Goal: Task Accomplishment & Management: Use online tool/utility

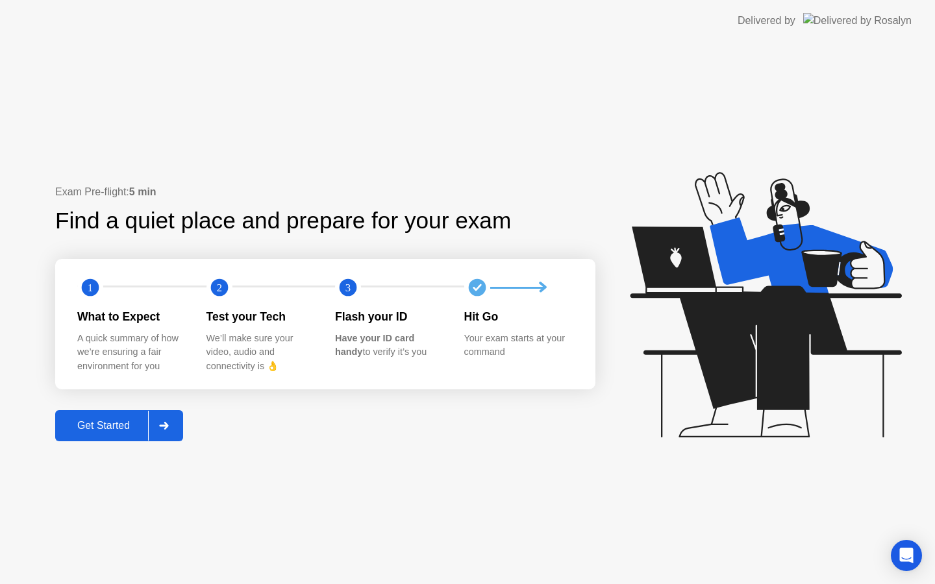
click at [98, 420] on div "Get Started" at bounding box center [103, 426] width 89 height 12
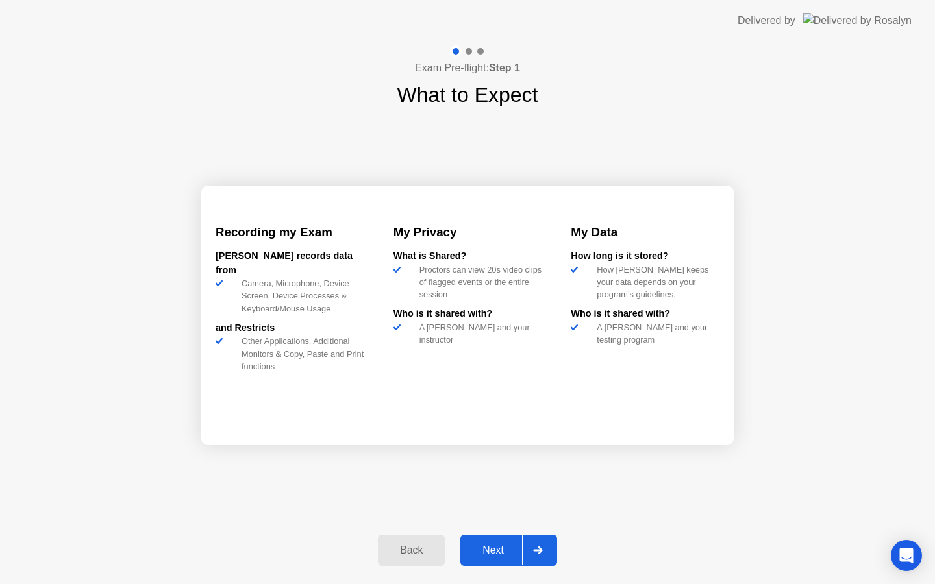
click at [503, 550] on div "Next" at bounding box center [493, 551] width 58 height 12
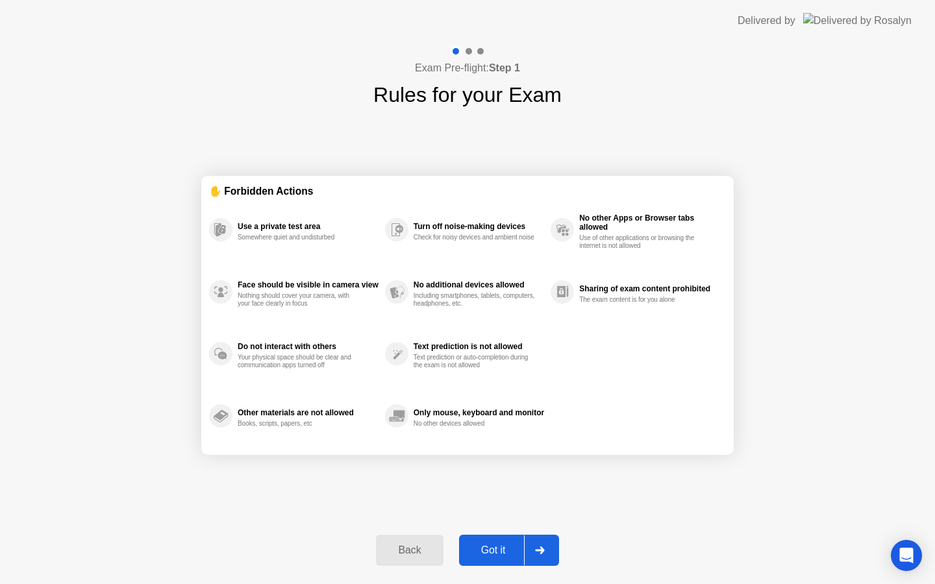
click at [491, 550] on div "Got it" at bounding box center [493, 551] width 61 height 12
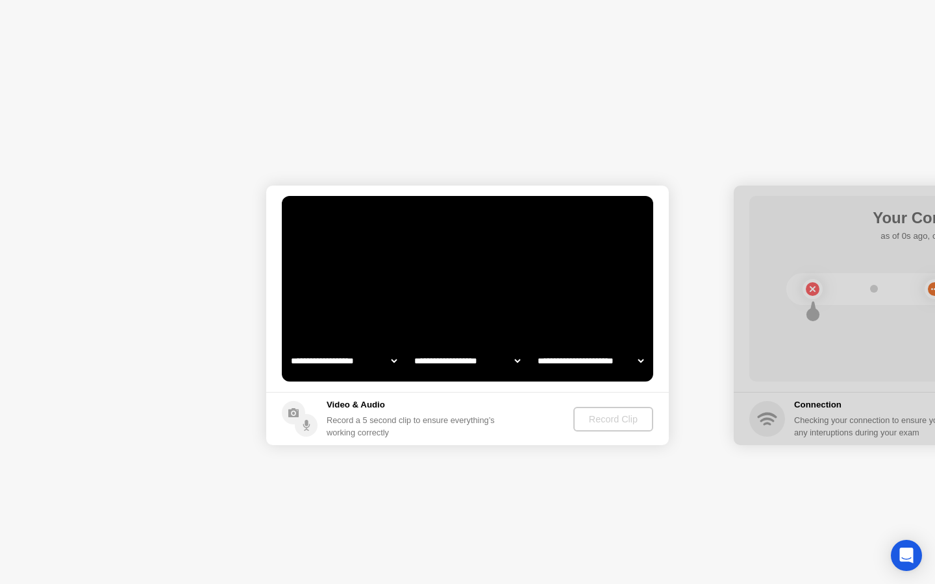
select select "**********"
select select "*******"
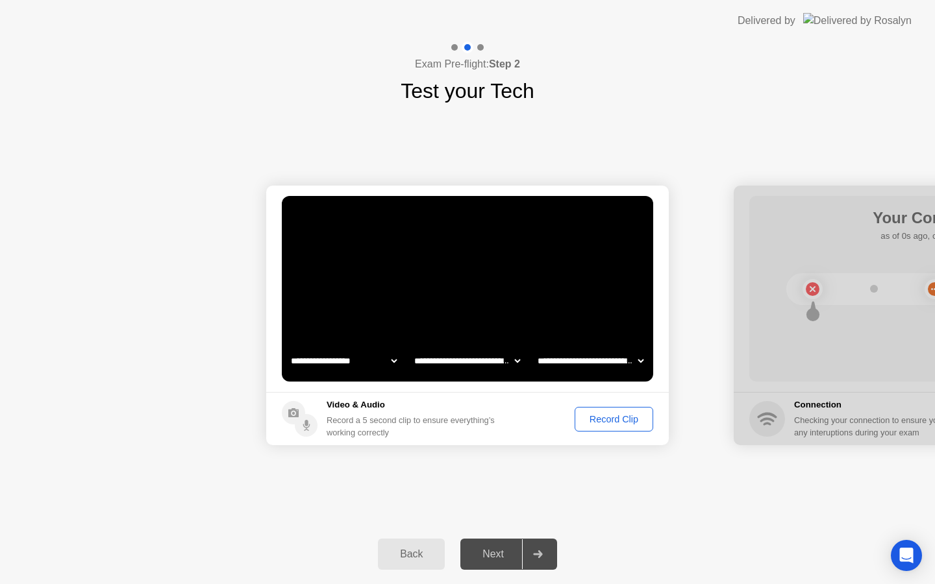
click at [615, 423] on div "Record Clip" at bounding box center [613, 419] width 69 height 10
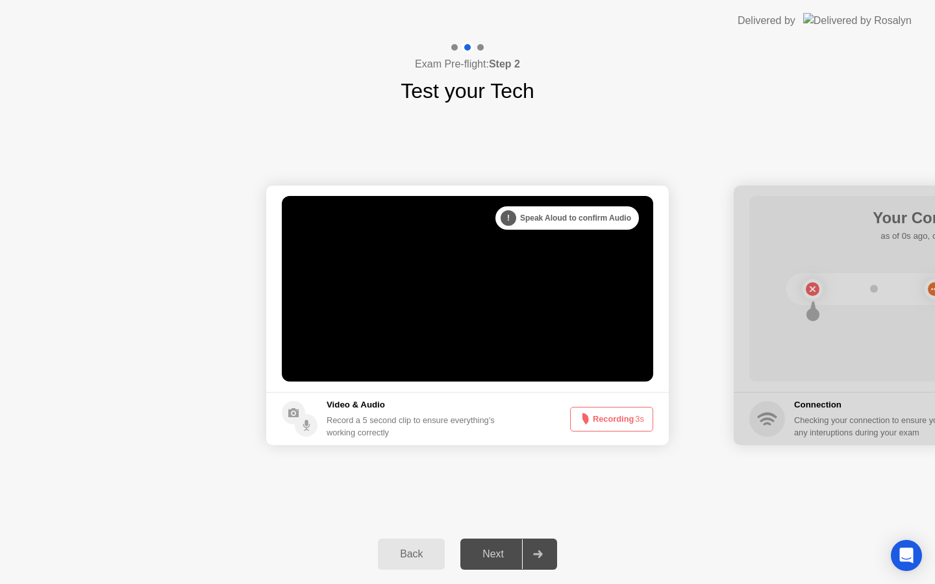
click at [616, 423] on button "Recording 3s" at bounding box center [611, 419] width 83 height 25
click at [498, 560] on div "Next" at bounding box center [493, 555] width 58 height 12
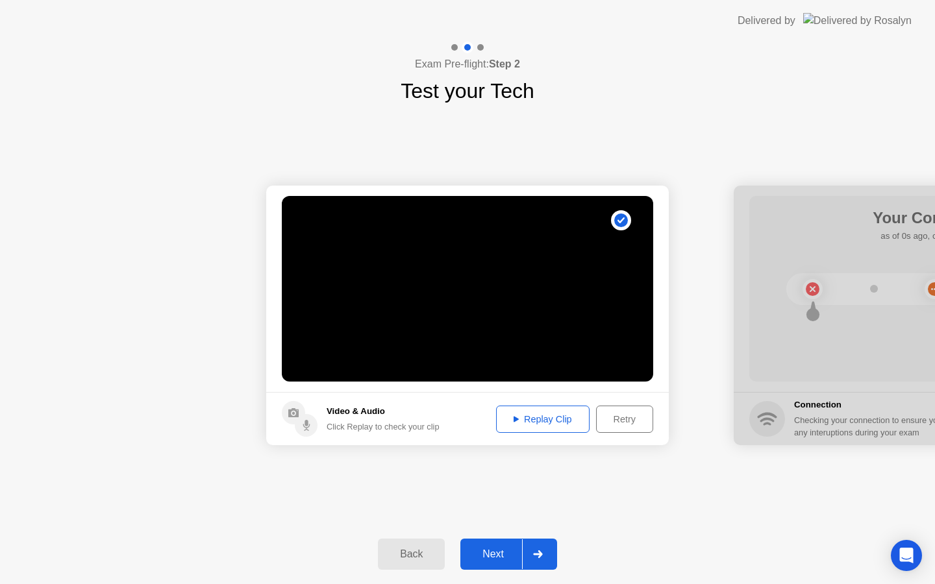
click at [497, 555] on div "Next" at bounding box center [493, 555] width 58 height 12
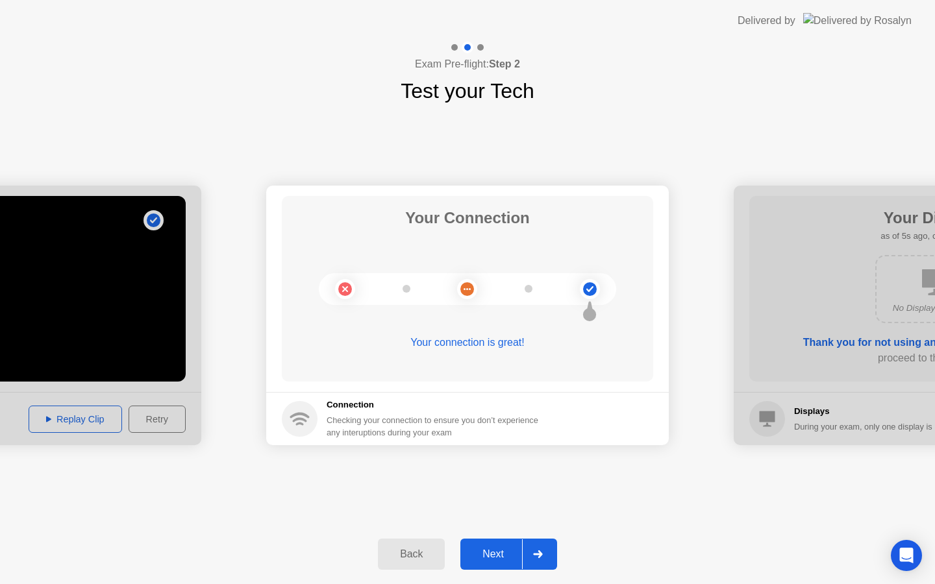
click at [493, 555] on div "Next" at bounding box center [493, 555] width 58 height 12
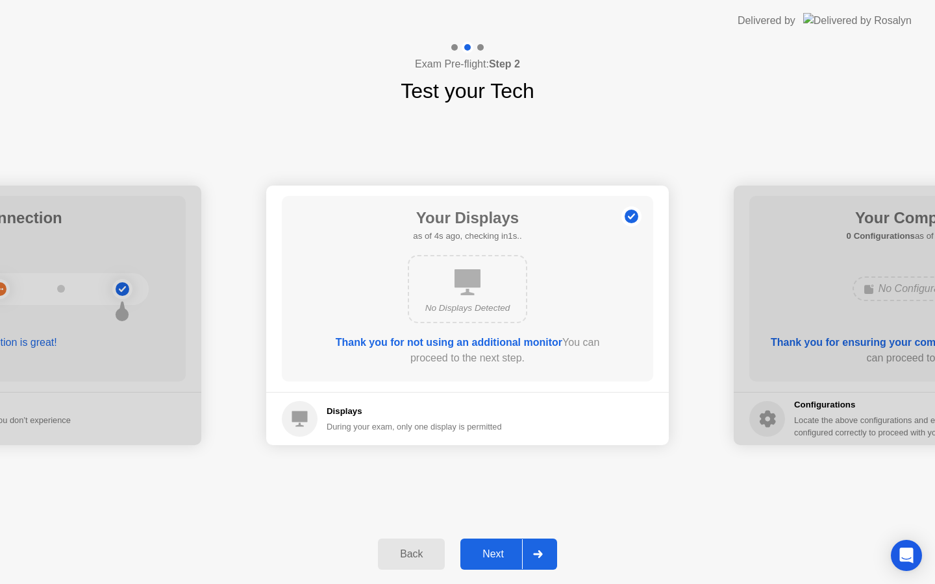
click at [493, 555] on div "Next" at bounding box center [493, 555] width 58 height 12
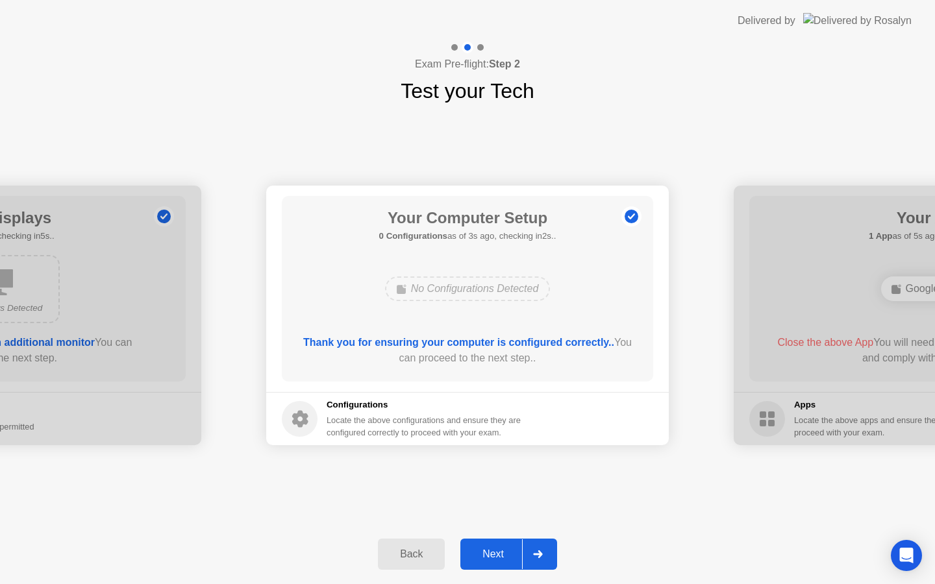
click at [493, 549] on div "Next" at bounding box center [493, 555] width 58 height 12
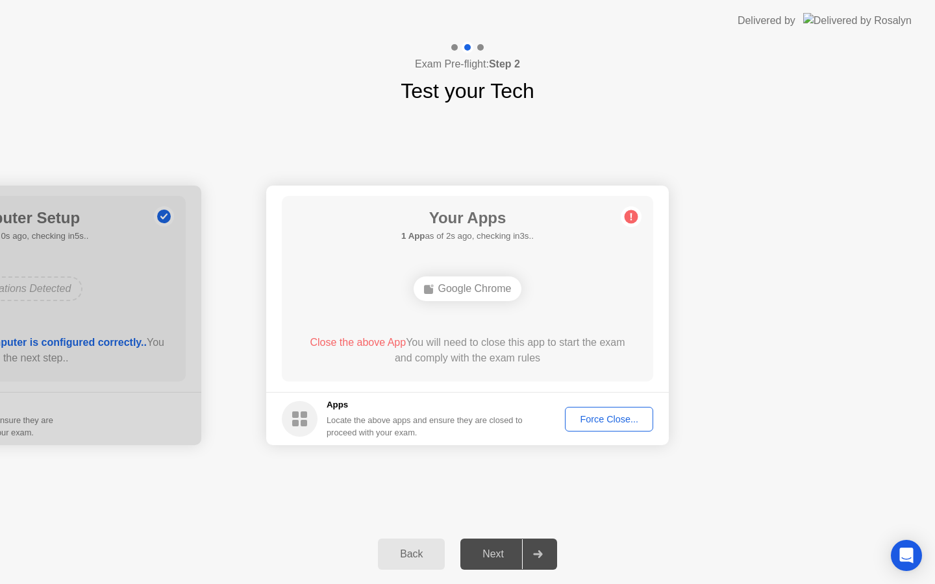
click at [615, 418] on div "Force Close..." at bounding box center [608, 419] width 79 height 10
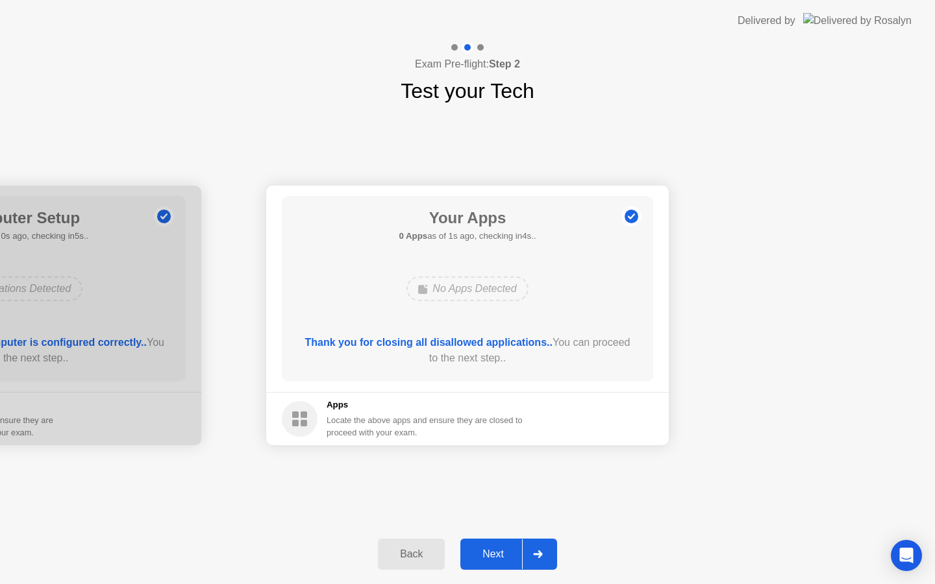
click at [489, 556] on div "Next" at bounding box center [493, 555] width 58 height 12
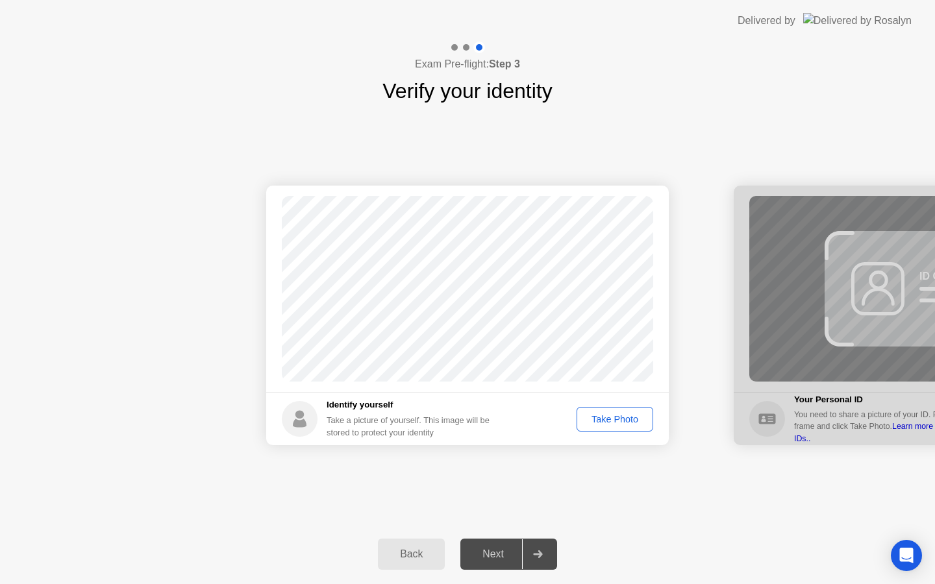
click at [609, 420] on div "Take Photo" at bounding box center [615, 419] width 68 height 10
click at [502, 558] on div "Next" at bounding box center [493, 555] width 58 height 12
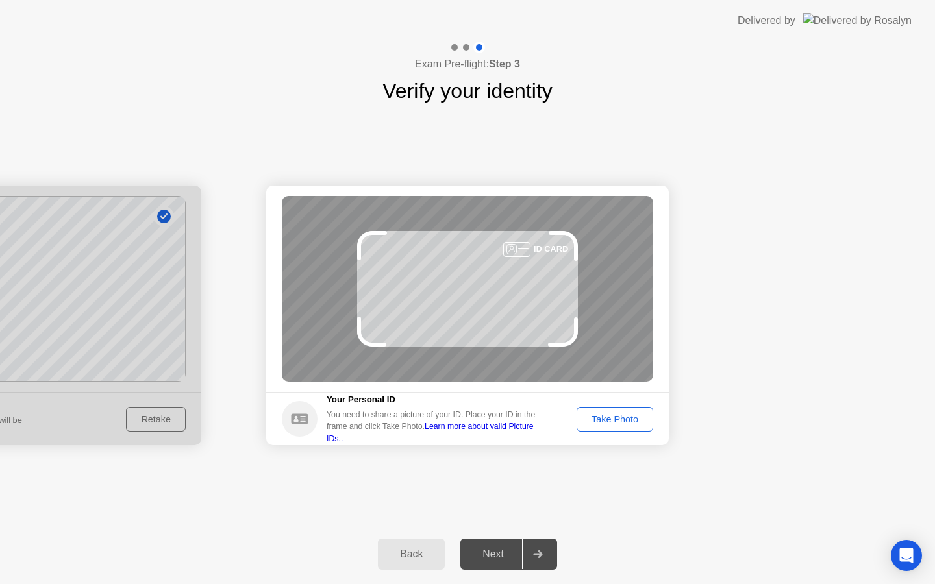
click at [610, 421] on div "Take Photo" at bounding box center [615, 419] width 68 height 10
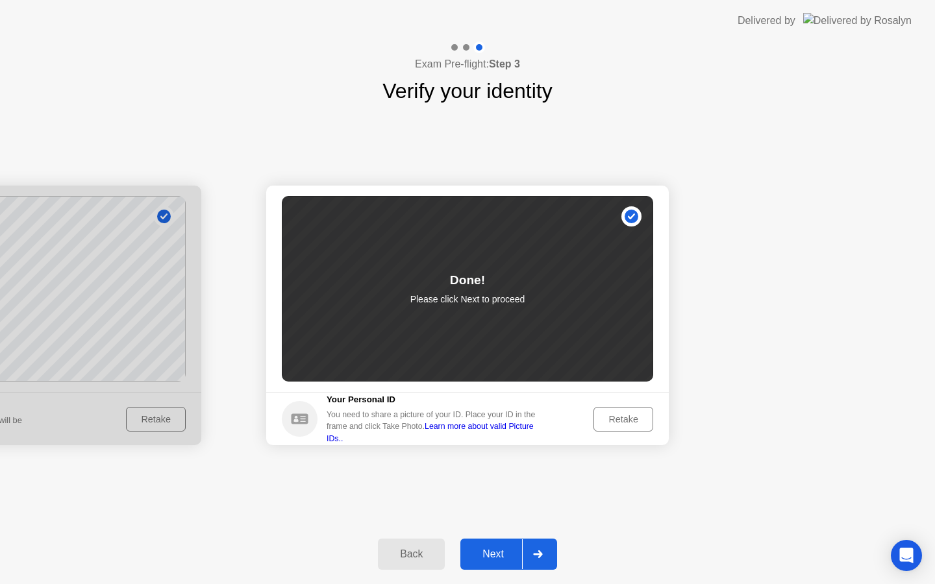
click at [491, 553] on div "Next" at bounding box center [493, 555] width 58 height 12
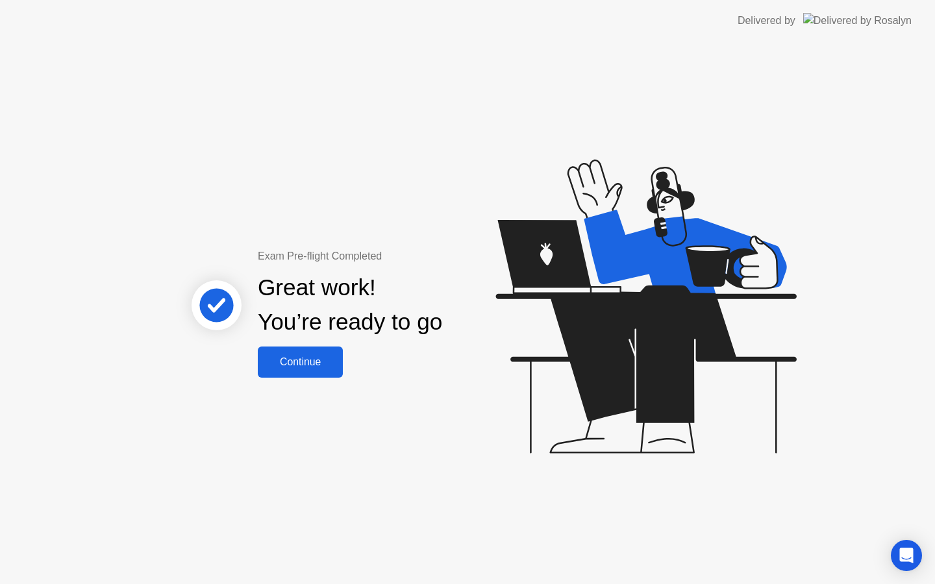
click at [306, 362] on div "Continue" at bounding box center [300, 362] width 77 height 12
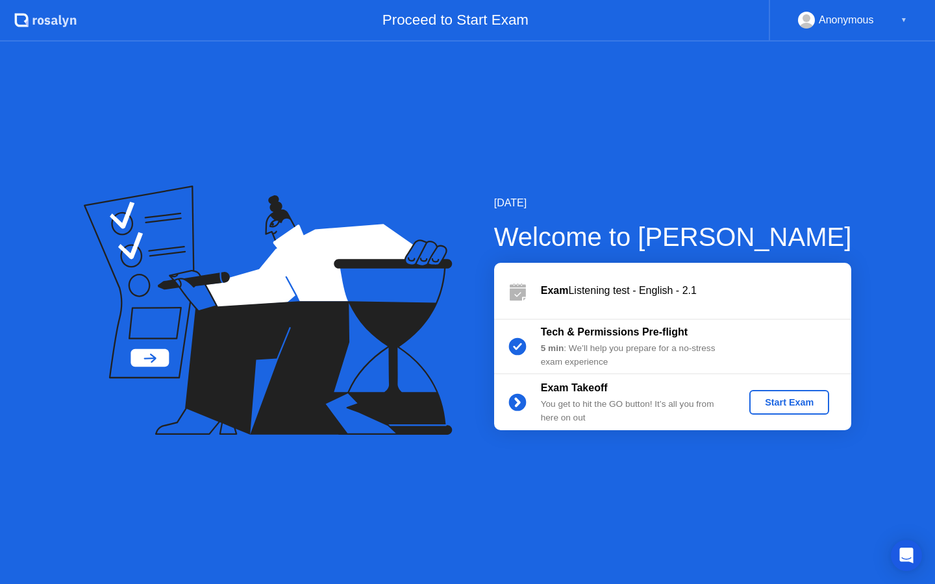
click at [778, 405] on div "Start Exam" at bounding box center [788, 402] width 69 height 10
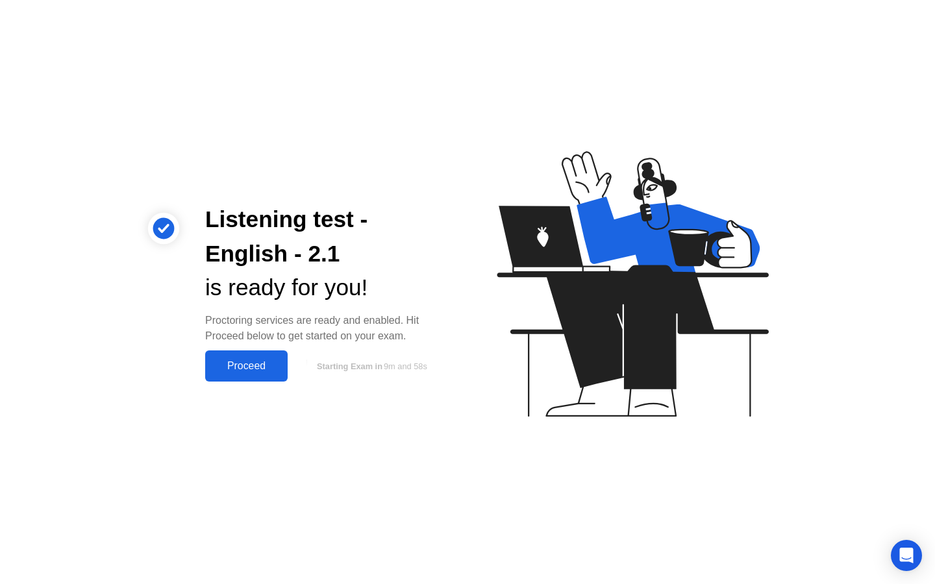
click at [259, 362] on div "Proceed" at bounding box center [246, 366] width 75 height 12
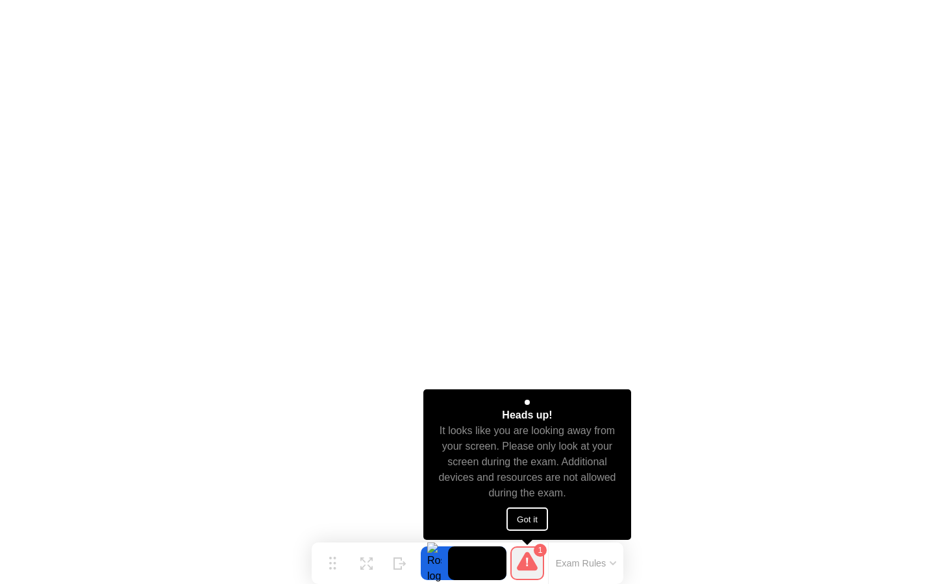
click at [527, 525] on button "Got it" at bounding box center [527, 519] width 42 height 23
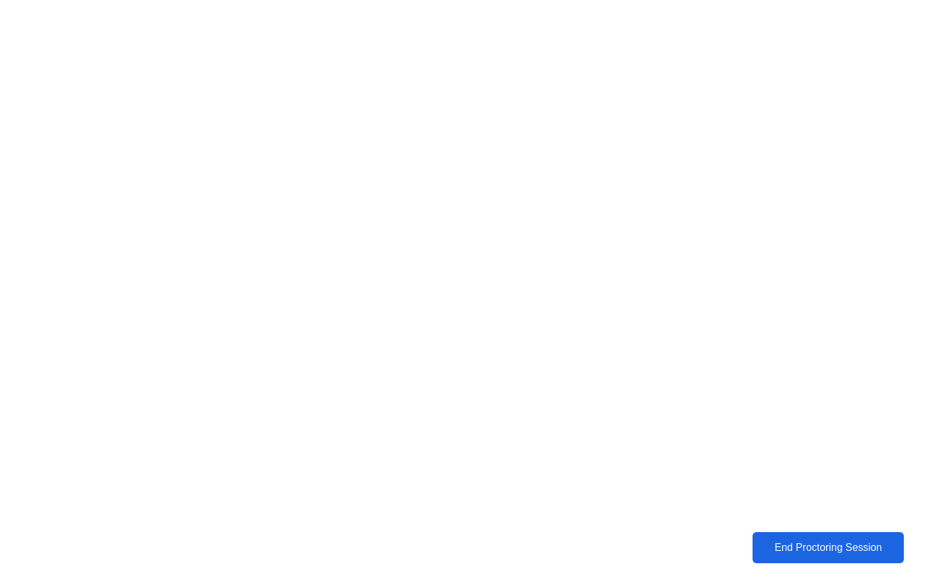
click at [758, 546] on div "End Proctoring Session" at bounding box center [827, 548] width 145 height 12
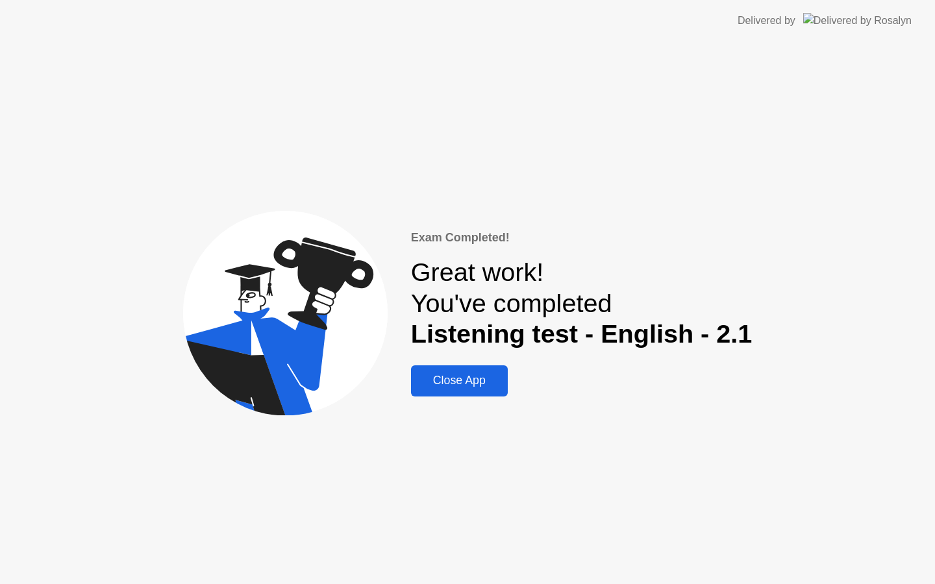
click at [441, 381] on div "Close App" at bounding box center [459, 381] width 89 height 14
